Goal: Transaction & Acquisition: Subscribe to service/newsletter

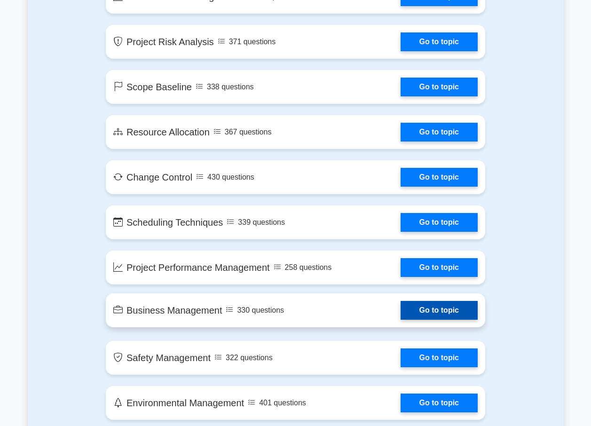
scroll to position [1457, 0]
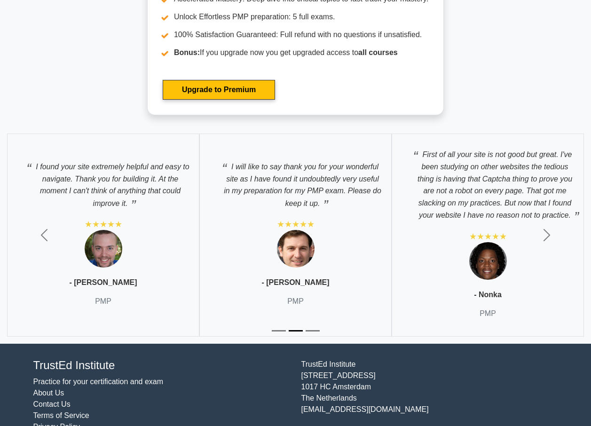
scroll to position [3170, 0]
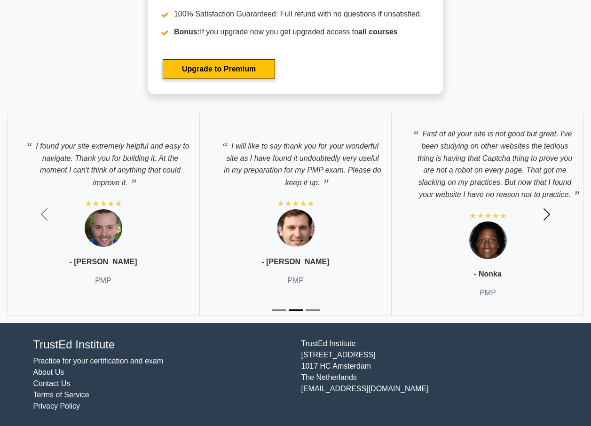
click at [545, 208] on span "button" at bounding box center [546, 214] width 15 height 15
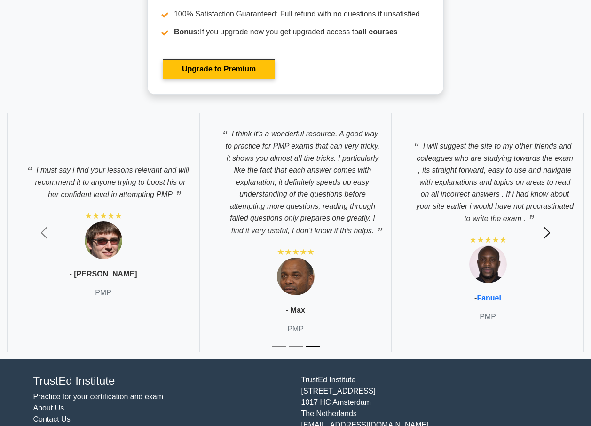
click at [548, 225] on span "button" at bounding box center [546, 232] width 15 height 15
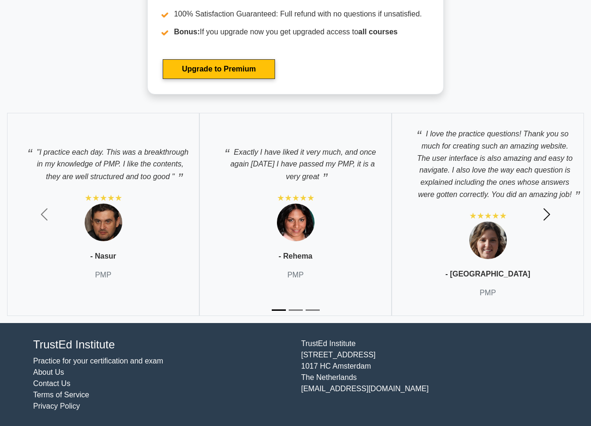
click at [549, 214] on span "button" at bounding box center [546, 214] width 15 height 15
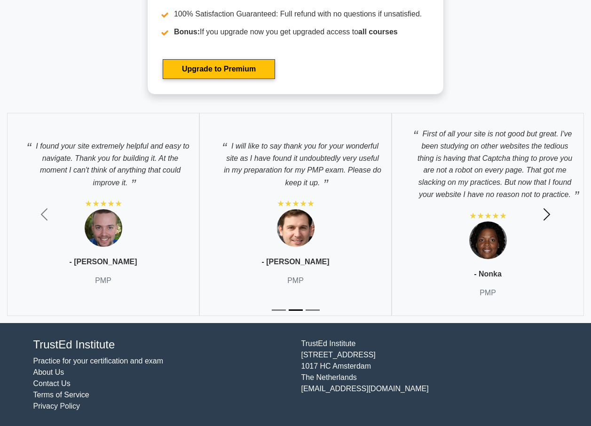
click at [549, 215] on span "button" at bounding box center [546, 214] width 15 height 15
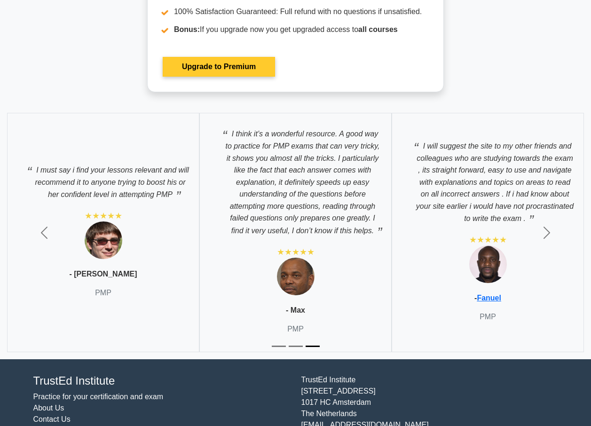
click at [275, 57] on link "Upgrade to Premium" at bounding box center [219, 67] width 112 height 20
